Goal: Task Accomplishment & Management: Use online tool/utility

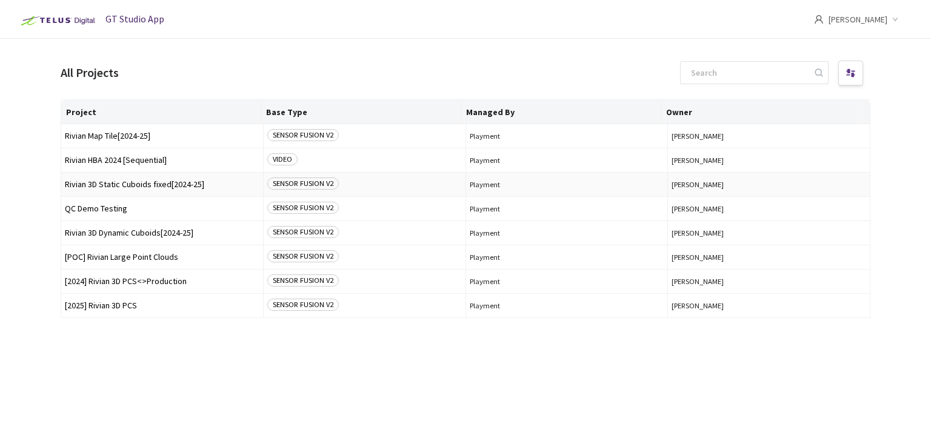
click at [218, 184] on span "Rivian 3D Static Cuboids fixed[2024-25]" at bounding box center [162, 184] width 195 height 9
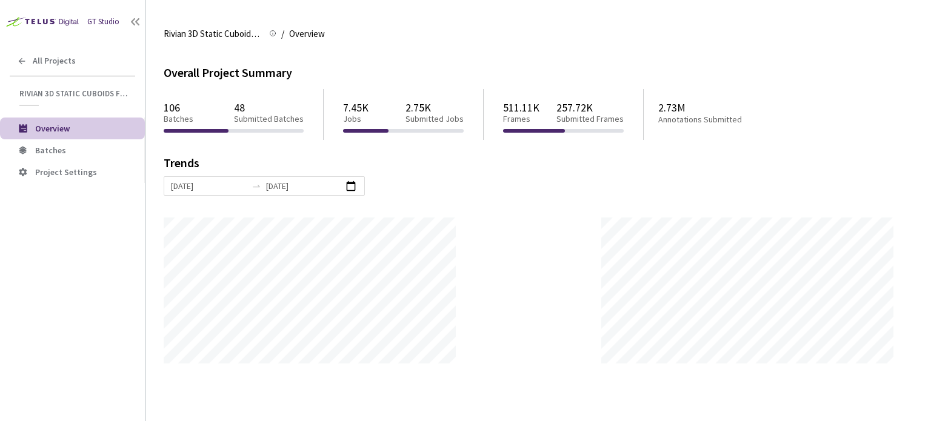
scroll to position [421, 931]
click at [118, 167] on span "Project Settings" at bounding box center [85, 172] width 100 height 10
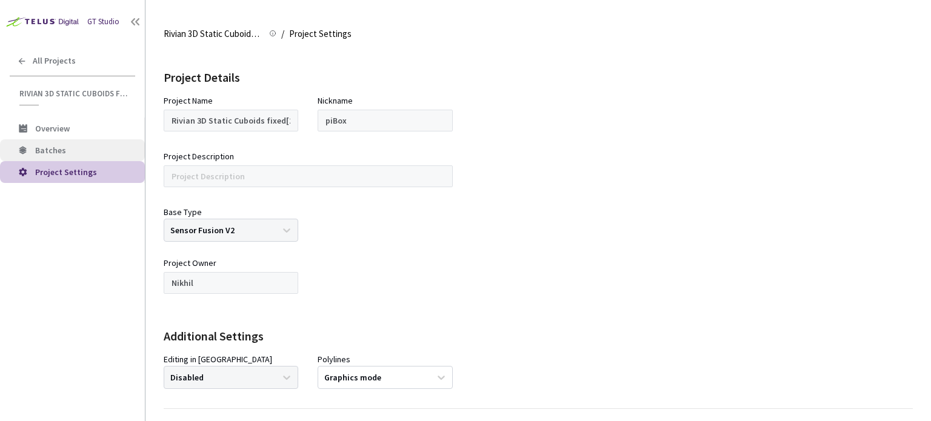
click at [105, 152] on span "Batches" at bounding box center [85, 150] width 100 height 10
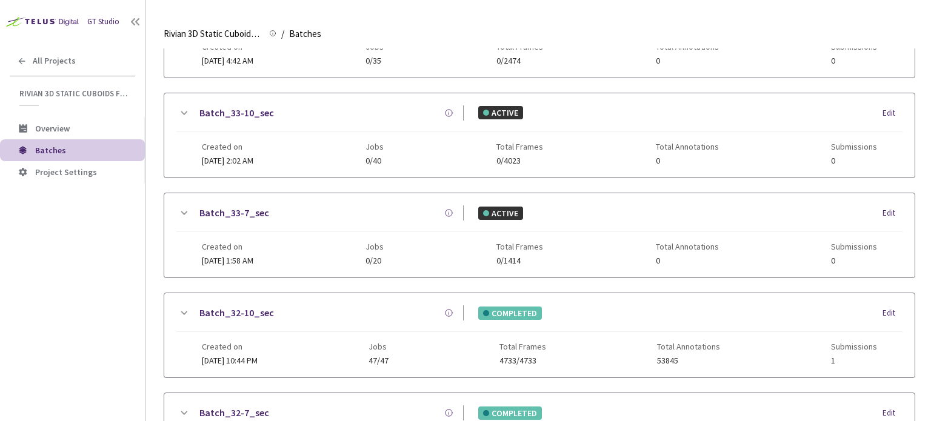
scroll to position [321, 0]
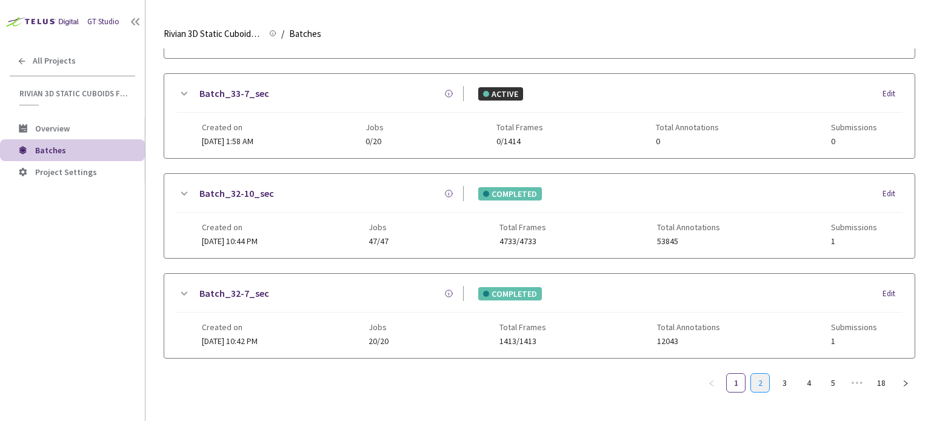
click at [761, 375] on link "2" at bounding box center [760, 383] width 18 height 18
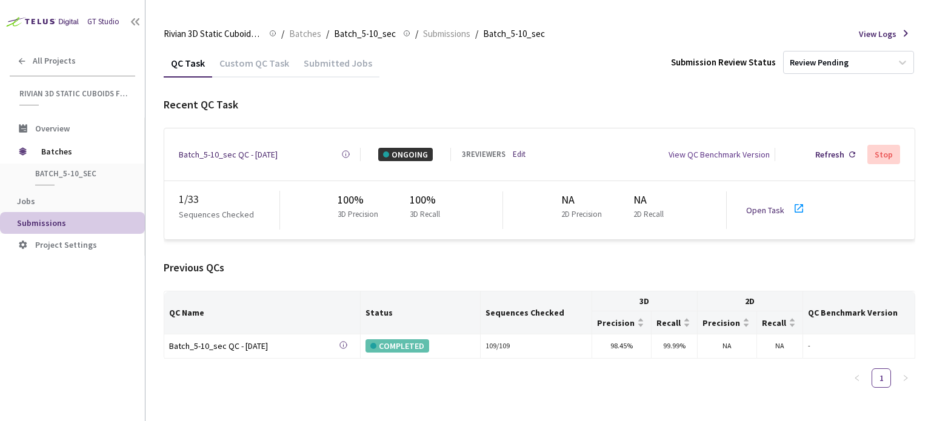
click at [757, 205] on link "Open Task" at bounding box center [765, 210] width 38 height 11
click at [764, 205] on link "Open Task" at bounding box center [765, 210] width 38 height 11
